Goal: Task Accomplishment & Management: Use online tool/utility

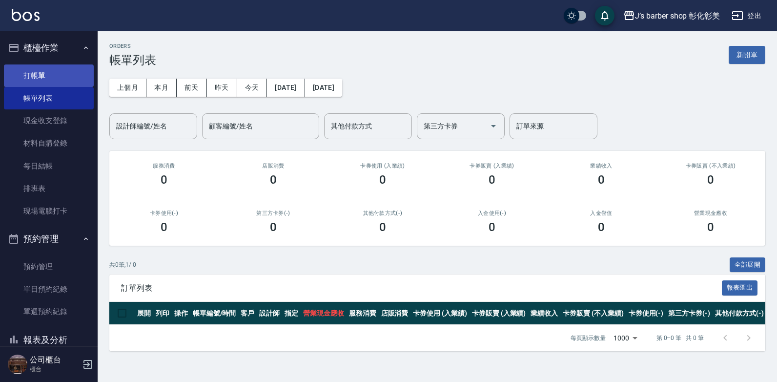
click at [39, 81] on link "打帳單" at bounding box center [49, 75] width 90 height 22
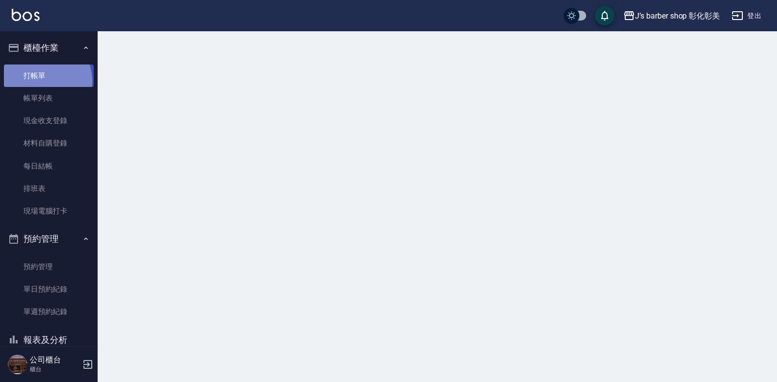
click at [39, 81] on link "打帳單" at bounding box center [49, 75] width 90 height 22
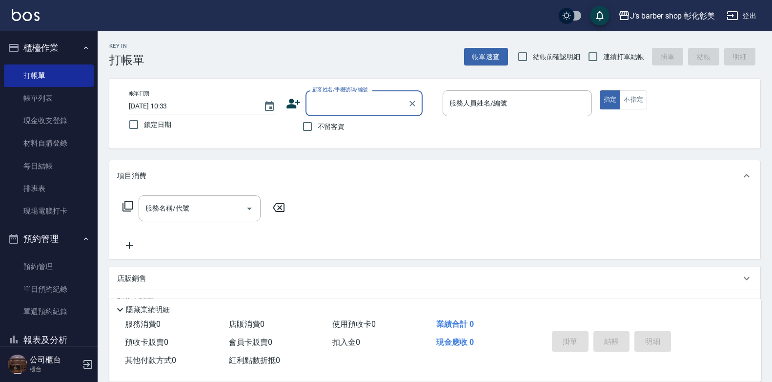
click at [176, 104] on input "[DATE] 10:33" at bounding box center [191, 106] width 125 height 16
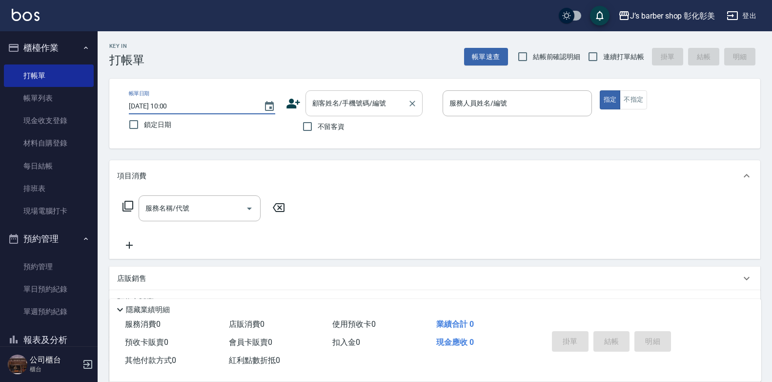
type input "[DATE] 10:00"
click at [315, 102] on div "顧客姓名/手機號碼/編號 顧客姓名/手機號碼/編號" at bounding box center [363, 103] width 117 height 26
click at [317, 102] on div "顧客姓名/手機號碼/編號 顧客姓名/手機號碼/編號" at bounding box center [363, 103] width 117 height 26
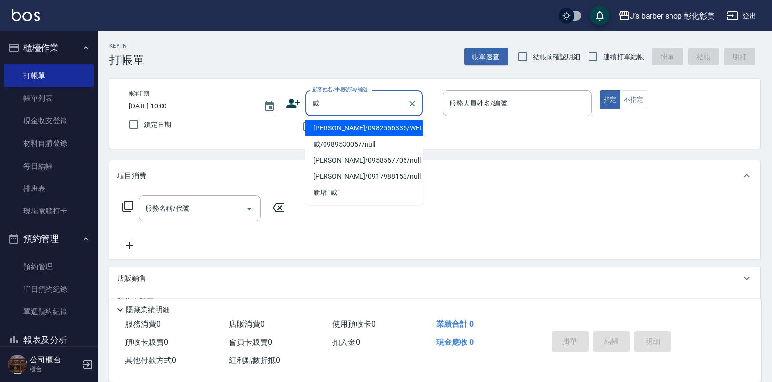
click at [338, 138] on li "威/0989530057/null" at bounding box center [363, 144] width 117 height 16
type input "威/0989530057/null"
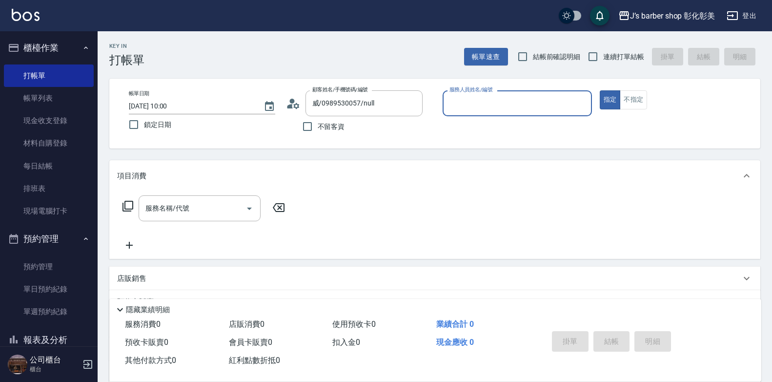
click at [522, 102] on input "服務人員姓名/編號" at bounding box center [517, 103] width 141 height 17
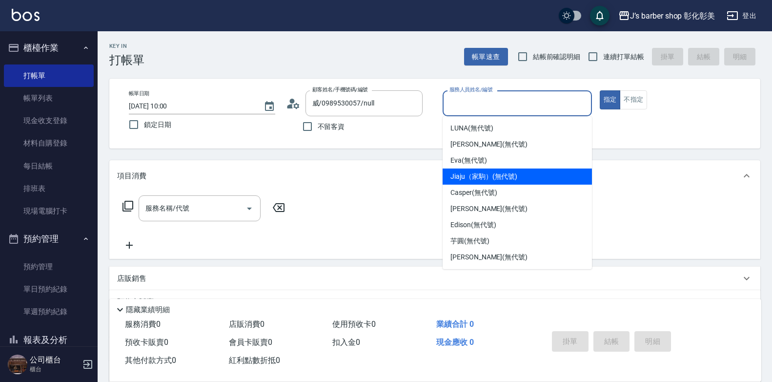
click at [508, 177] on span "Jiaju（家駒） (無代號)" at bounding box center [483, 176] width 67 height 10
type input "Jiaju（家駒）(無代號)"
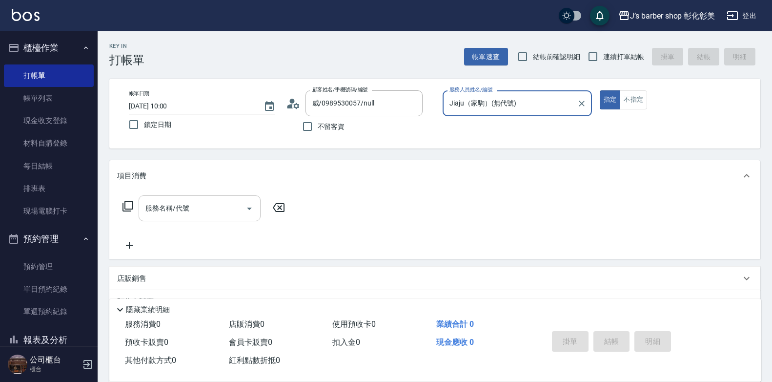
click at [165, 216] on input "服務名稱/代號" at bounding box center [192, 208] width 99 height 17
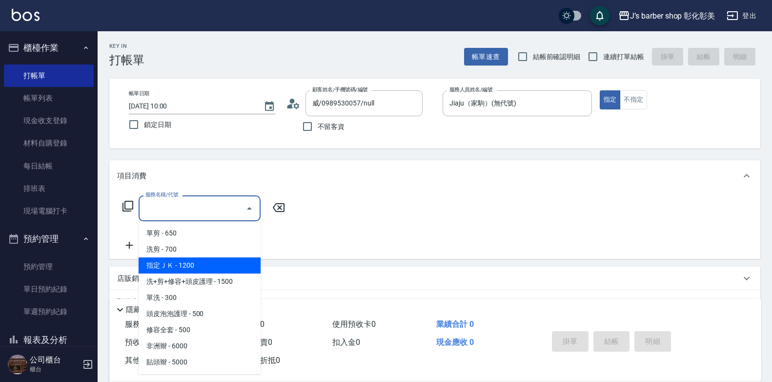
click at [167, 259] on span "指定ＪＫ - 1200" at bounding box center [200, 265] width 122 height 16
type input "指定ＪＫ(102)"
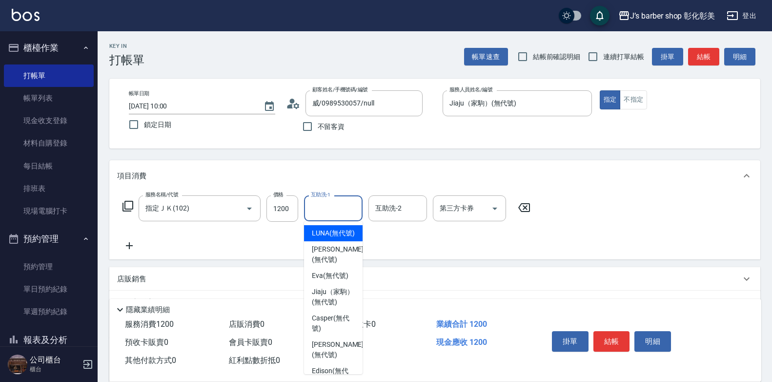
click at [339, 213] on input "互助洗-1" at bounding box center [333, 208] width 50 height 17
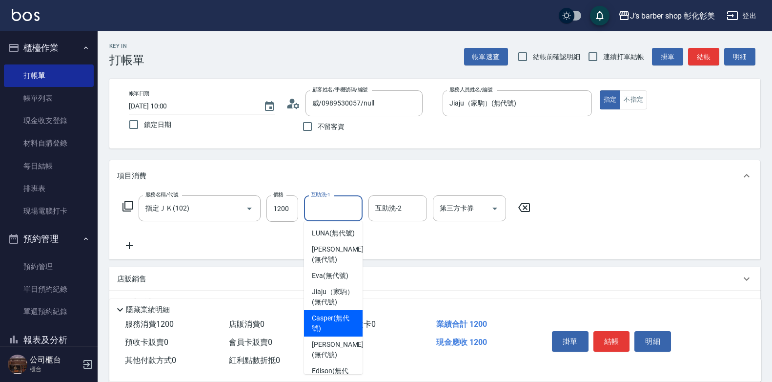
click at [339, 333] on span "Casper (無代號)" at bounding box center [333, 323] width 43 height 20
type input "Casper(無代號)"
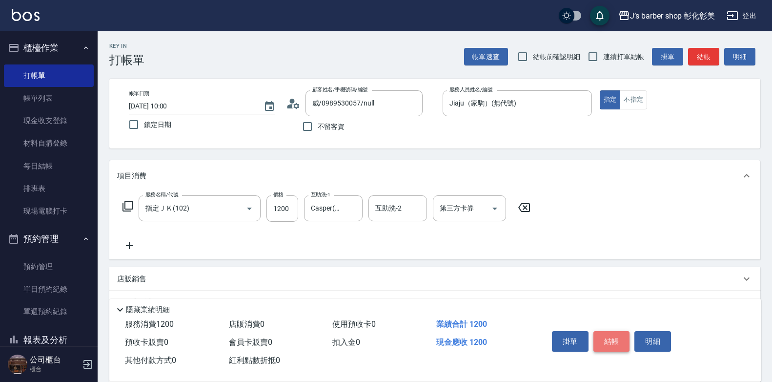
click at [614, 331] on button "結帳" at bounding box center [611, 341] width 37 height 20
